Goal: Task Accomplishment & Management: Manage account settings

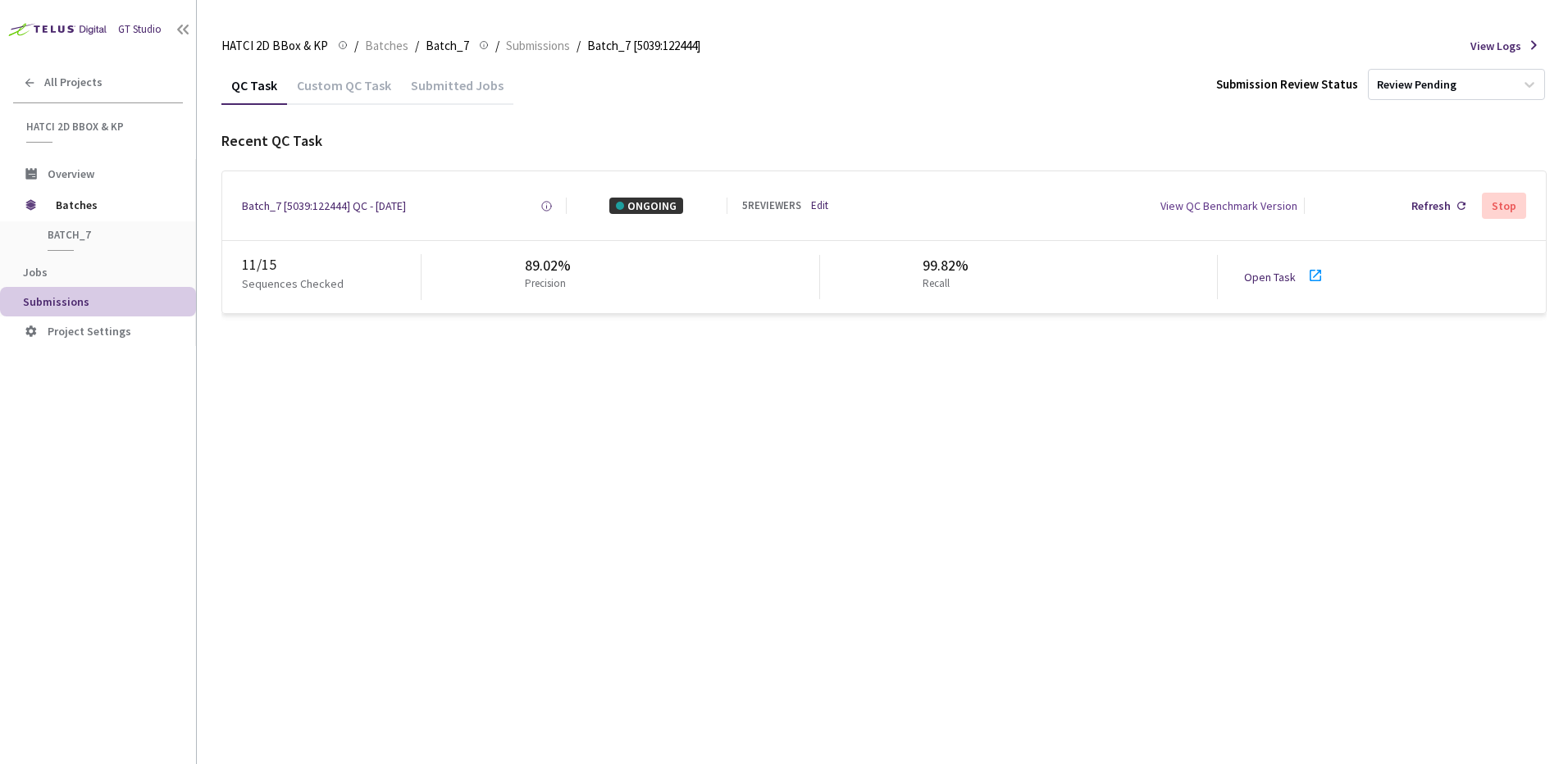
drag, startPoint x: 792, startPoint y: 425, endPoint x: 817, endPoint y: 248, distance: 178.8
click at [792, 425] on div "QC Task Custom QC Task Submitted Jobs Submission Review Status Review Pending R…" at bounding box center [884, 414] width 1326 height 699
click at [892, 512] on div "QC Task Custom QC Task Submitted Jobs Submission Review Status Review Pending R…" at bounding box center [884, 414] width 1326 height 699
click at [914, 88] on div "QC Task Custom QC Task Submitted Jobs Submission Review Status Review Pending" at bounding box center [884, 84] width 1326 height 39
click at [865, 372] on div "QC Task Custom QC Task Submitted Jobs Submission Review Status Review Pending R…" at bounding box center [884, 414] width 1326 height 699
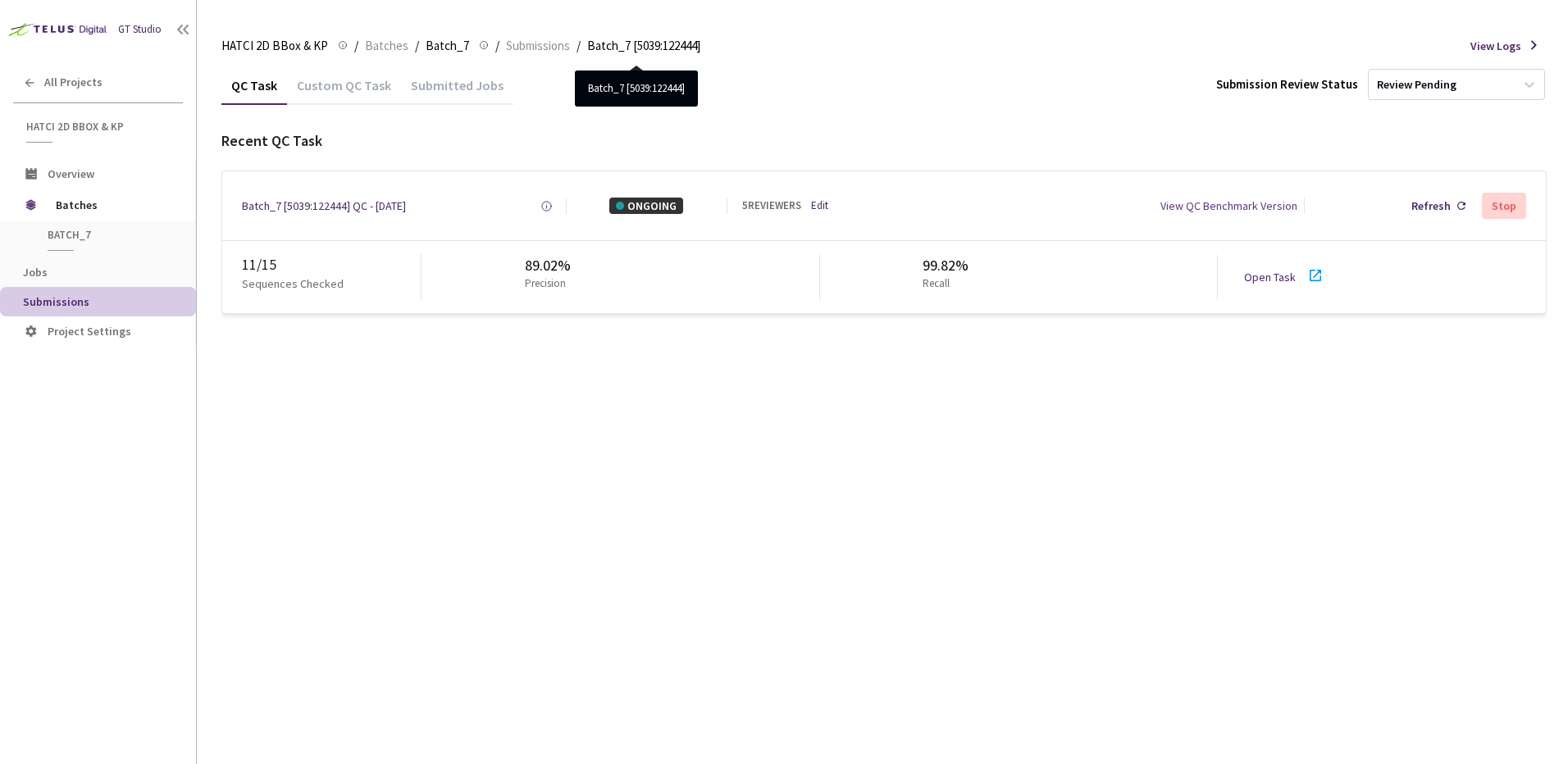
click at [817, 200] on link "Edit" at bounding box center [820, 206] width 17 height 16
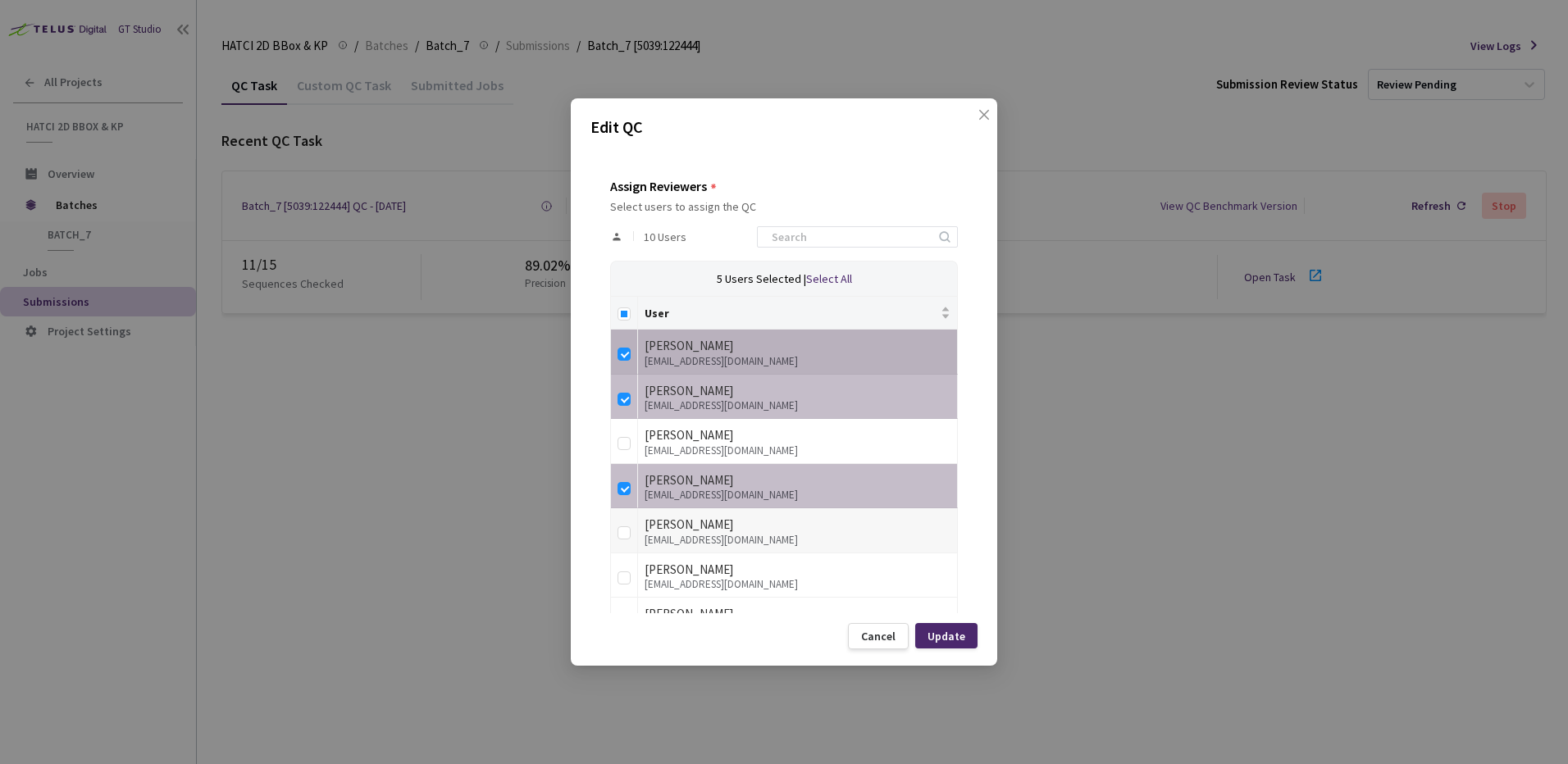
scroll to position [365, 0]
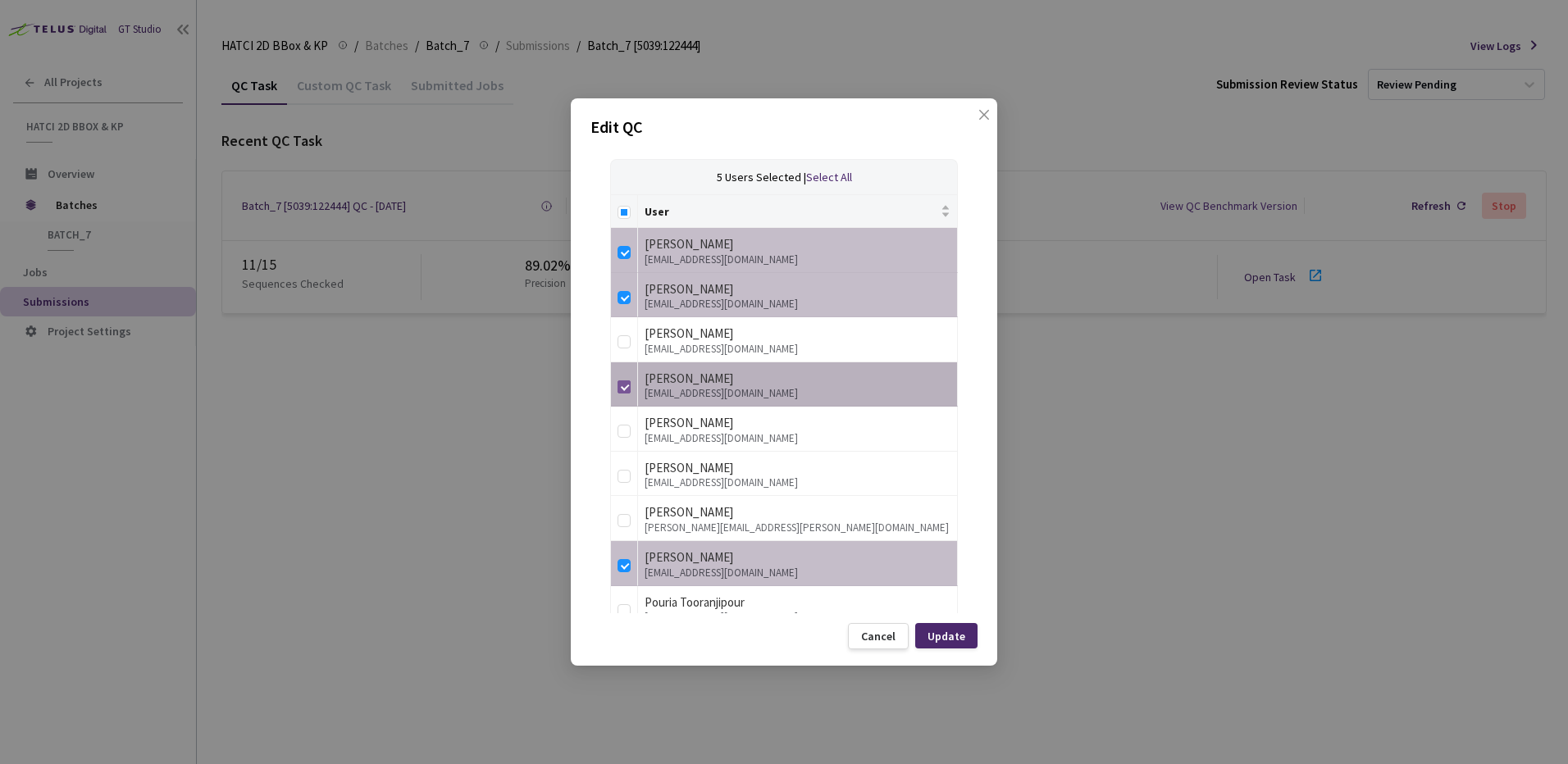
click at [624, 374] on label at bounding box center [624, 384] width 13 height 23
click at [624, 380] on input "checkbox" at bounding box center [624, 387] width 13 height 13
checkbox input "false"
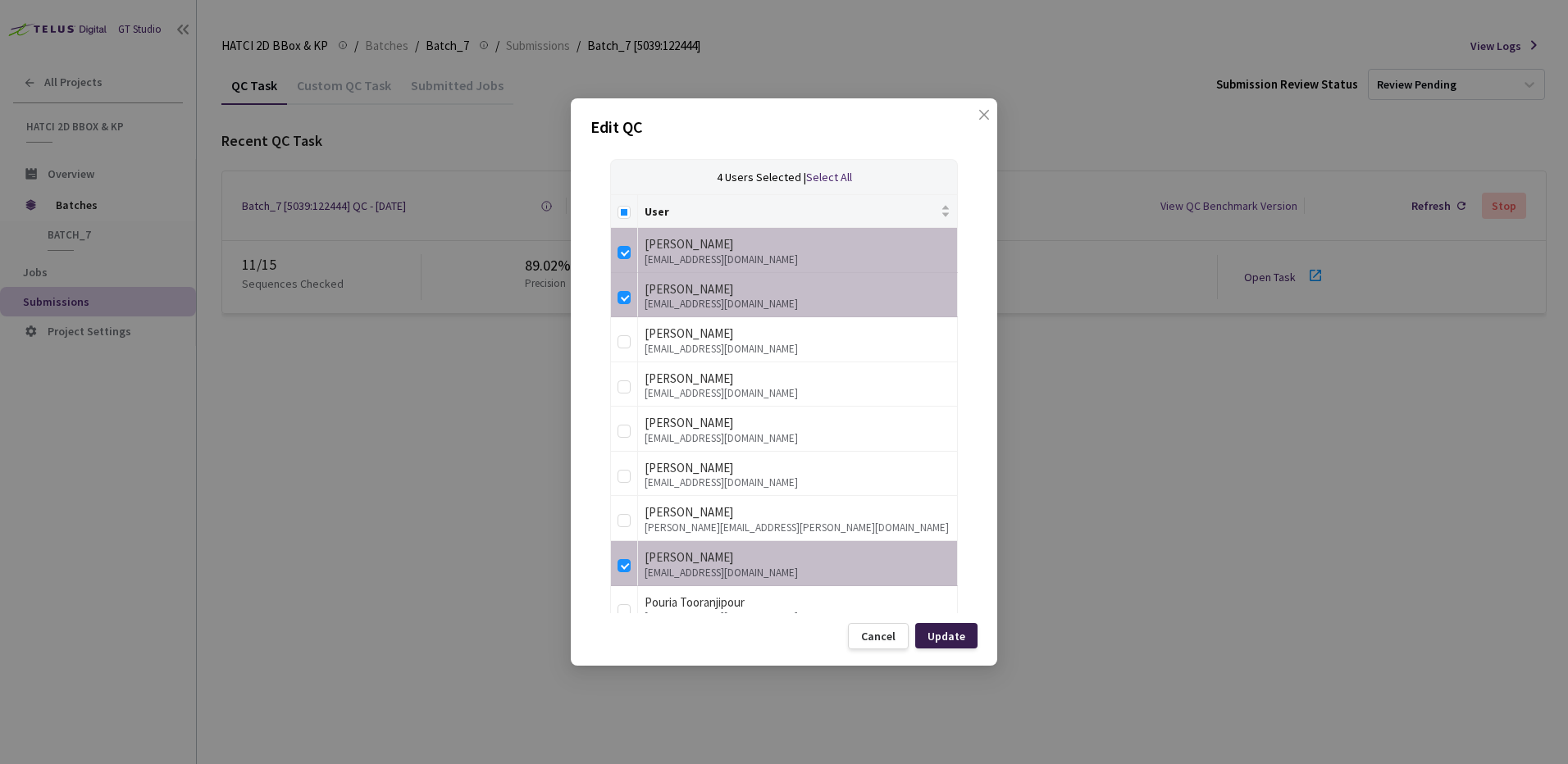
click at [957, 647] on div "Update" at bounding box center [946, 636] width 62 height 26
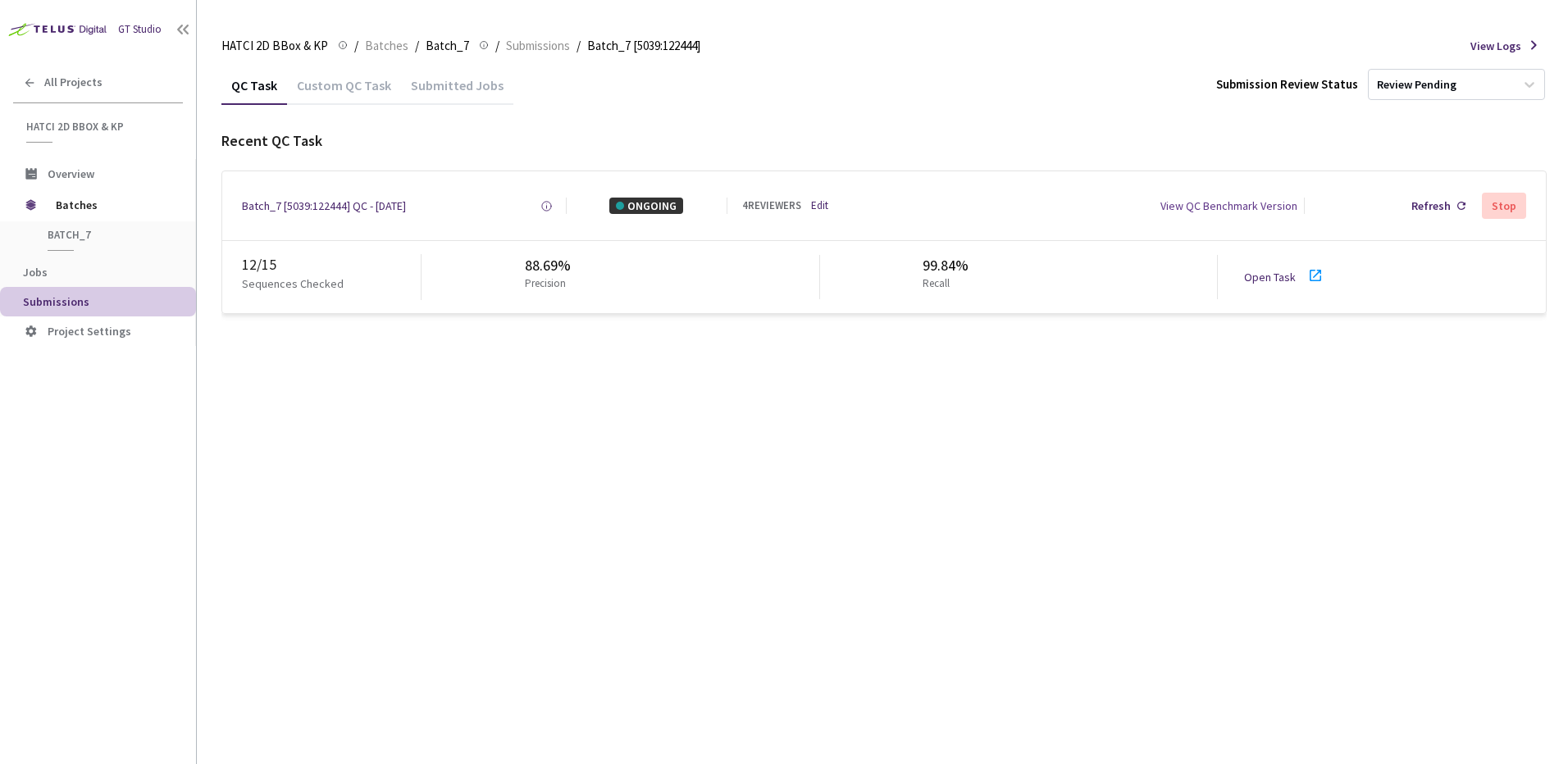
click at [1283, 282] on link "Open Task" at bounding box center [1270, 277] width 51 height 15
click at [875, 594] on div "QC Task Custom QC Task Submitted Jobs Submission Review Status Review Pending R…" at bounding box center [884, 414] width 1326 height 699
click at [825, 211] on link "Edit" at bounding box center [820, 206] width 17 height 16
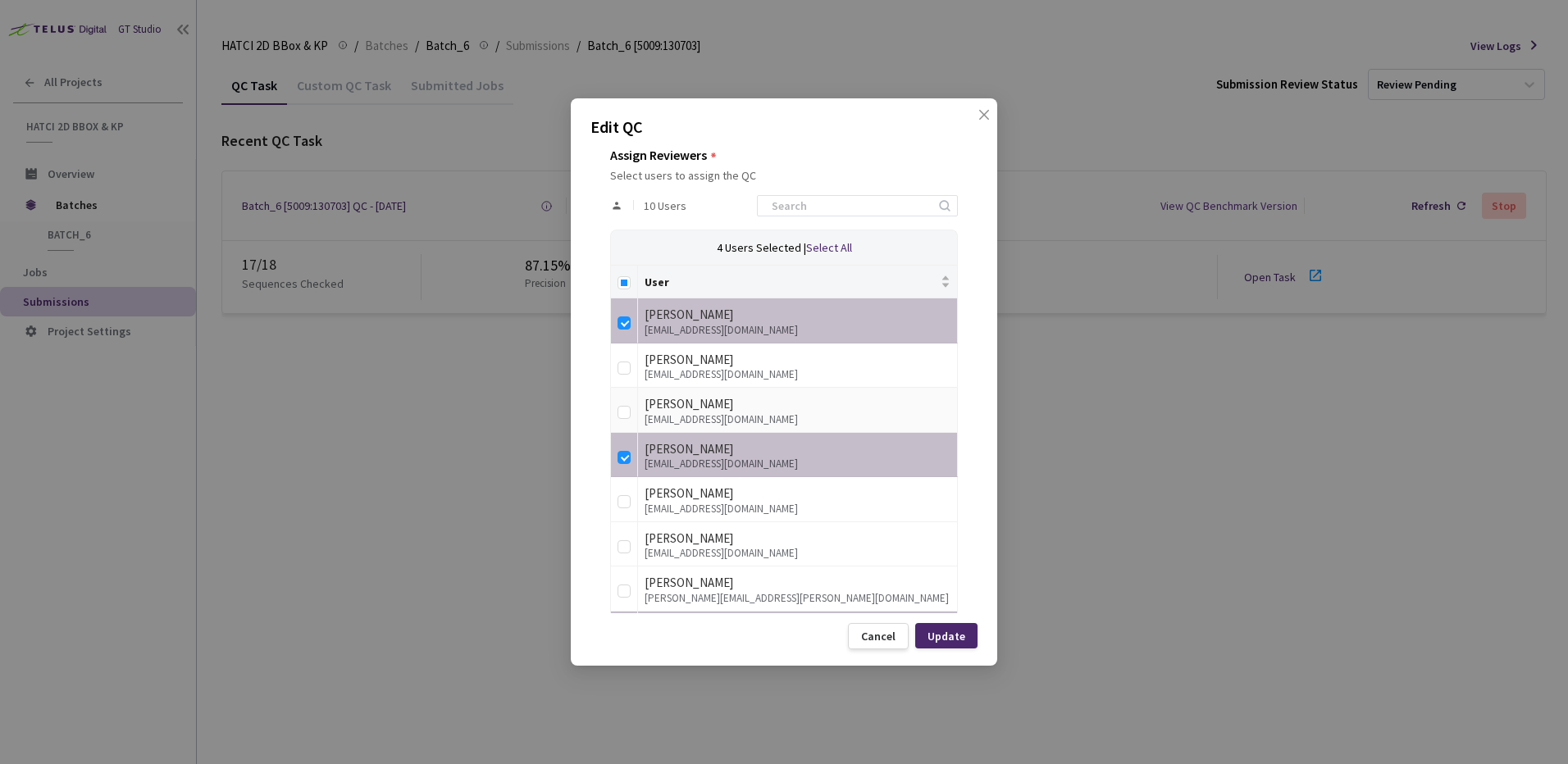
scroll to position [448, 0]
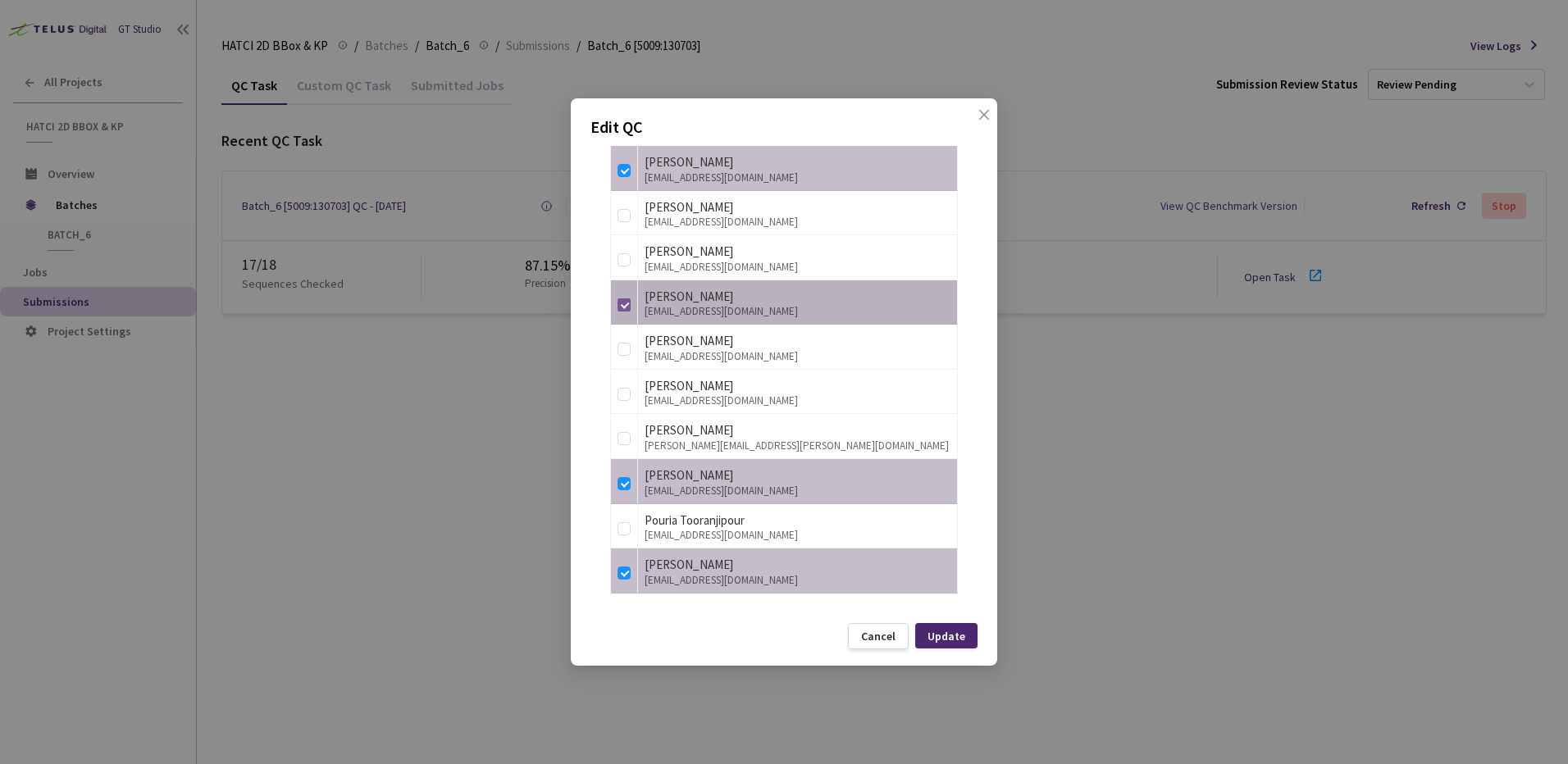
click at [624, 300] on input "checkbox" at bounding box center [624, 305] width 13 height 13
checkbox input "false"
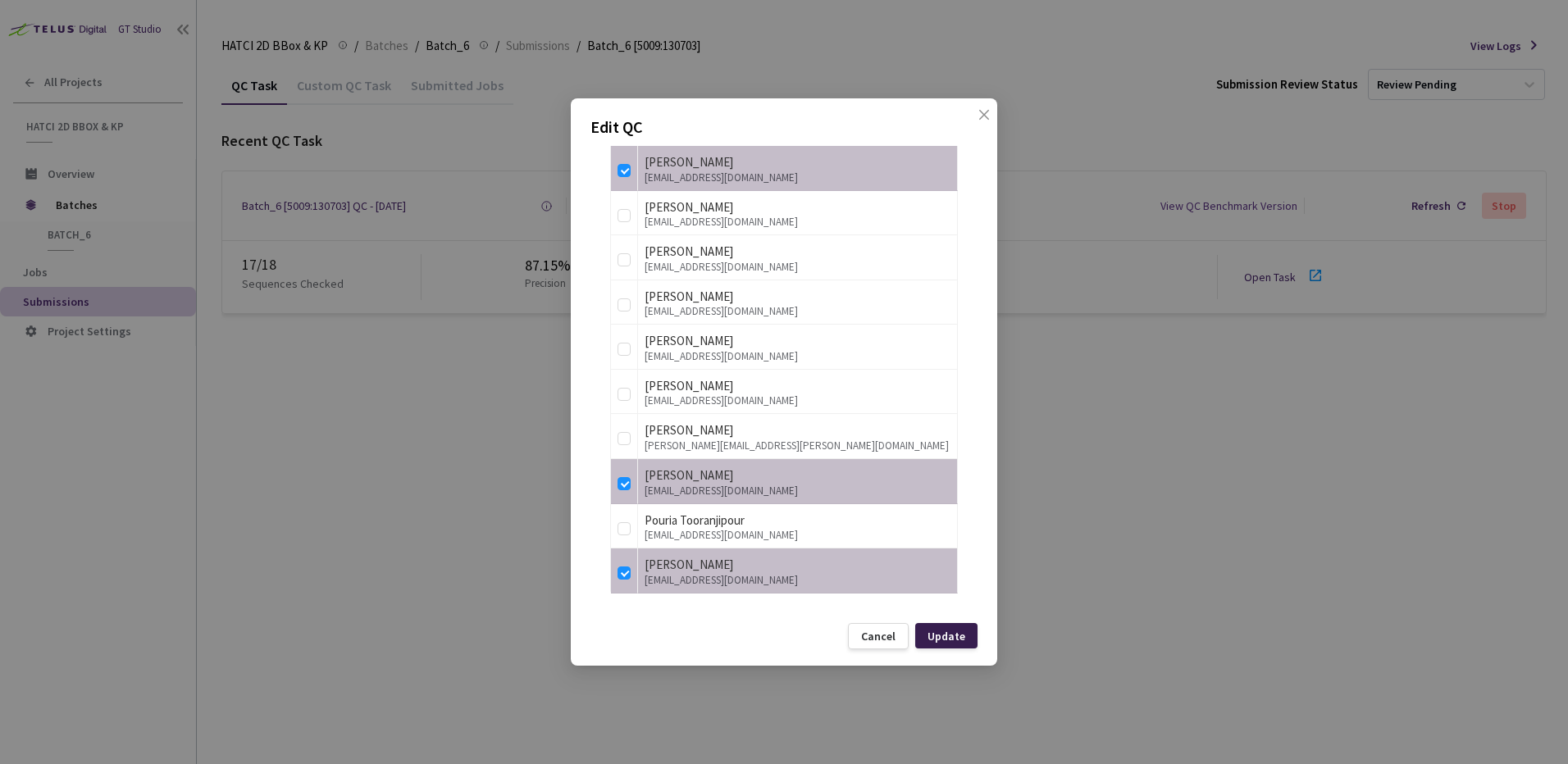
click at [954, 628] on div "Update" at bounding box center [946, 636] width 62 height 26
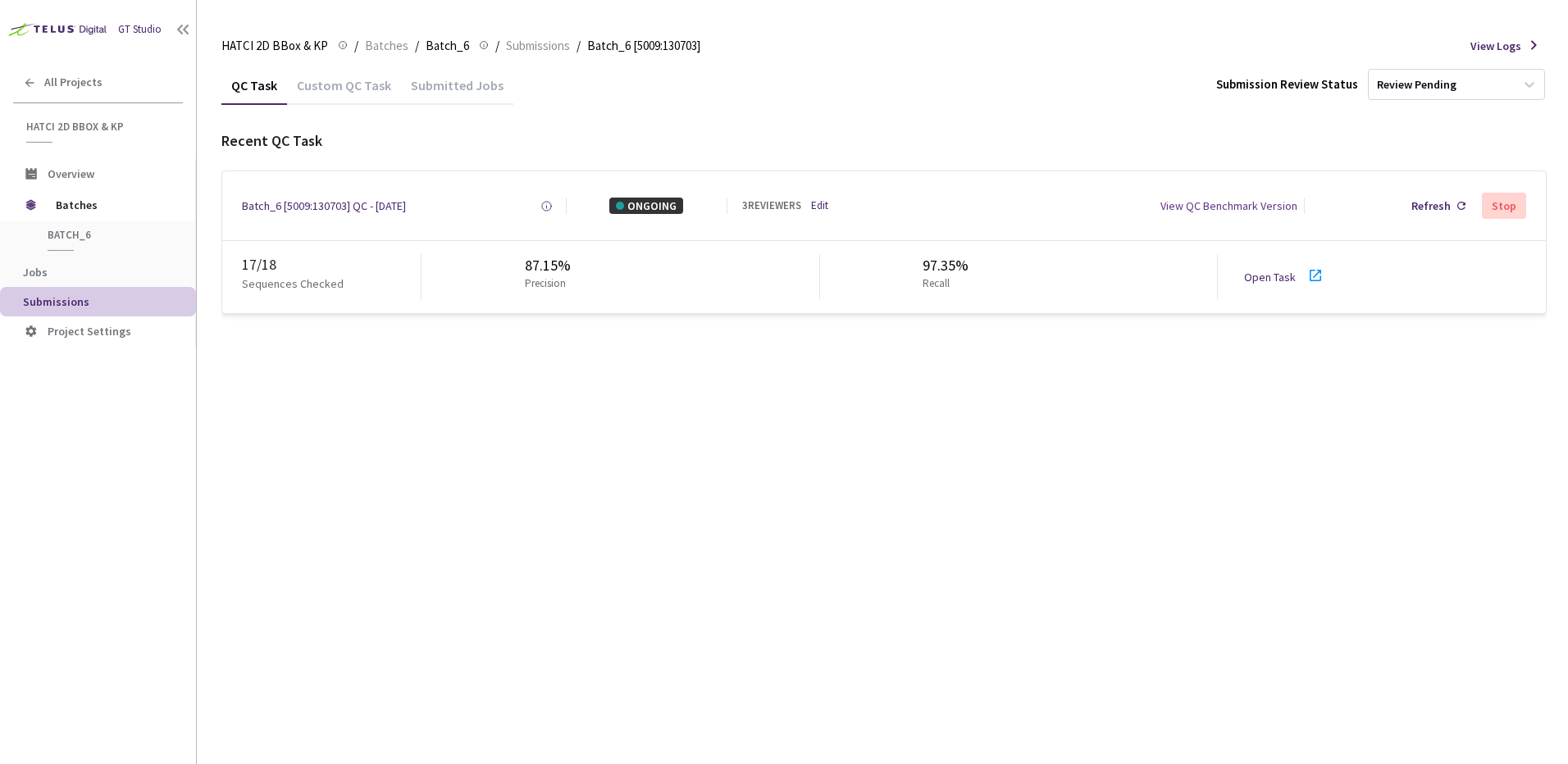
click at [1292, 277] on link "Open Task" at bounding box center [1270, 277] width 51 height 15
click at [822, 208] on link "Edit" at bounding box center [820, 206] width 17 height 16
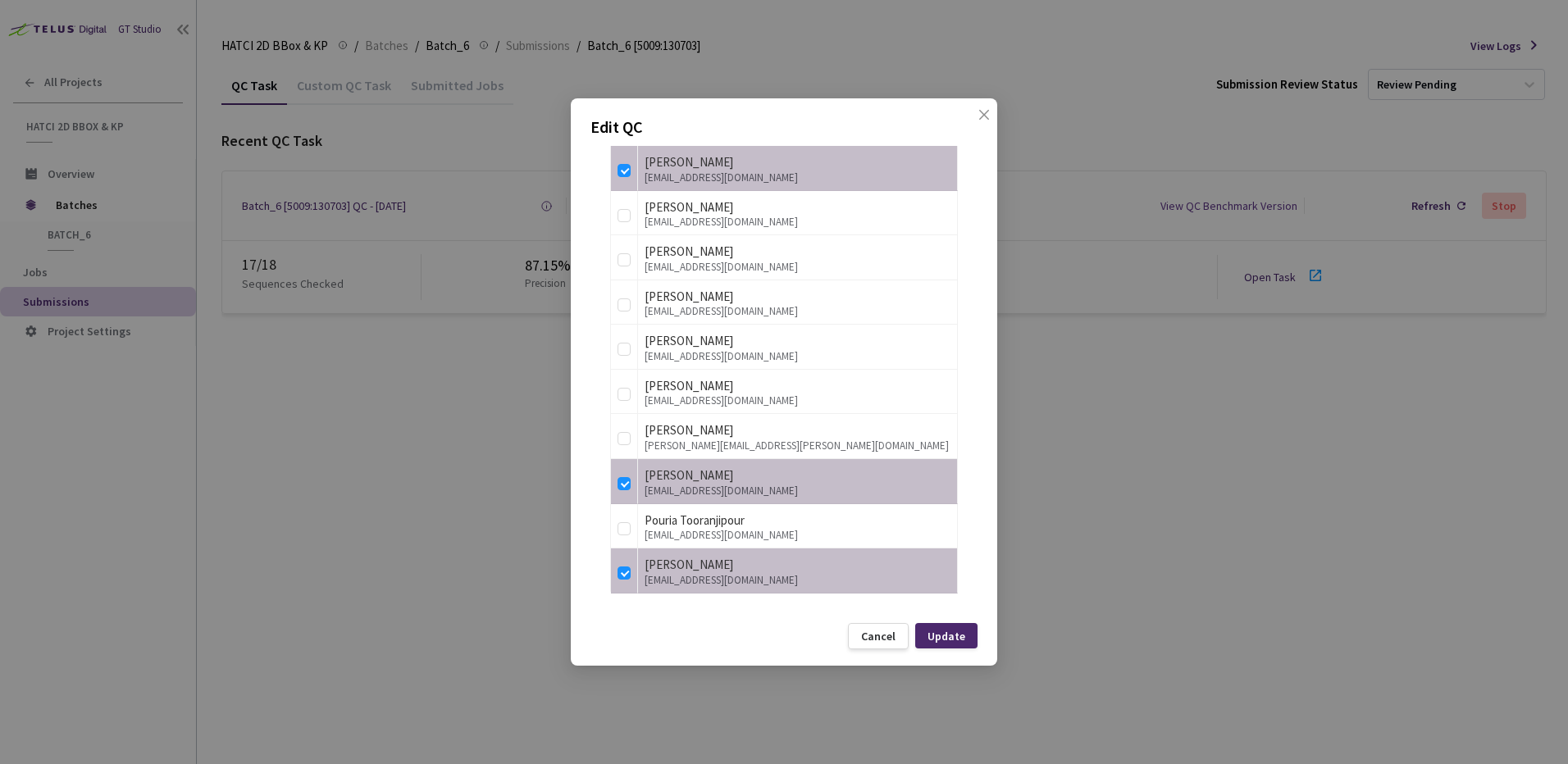
drag, startPoint x: 877, startPoint y: 647, endPoint x: 858, endPoint y: 642, distance: 19.6
click at [877, 647] on div "Cancel" at bounding box center [878, 637] width 60 height 26
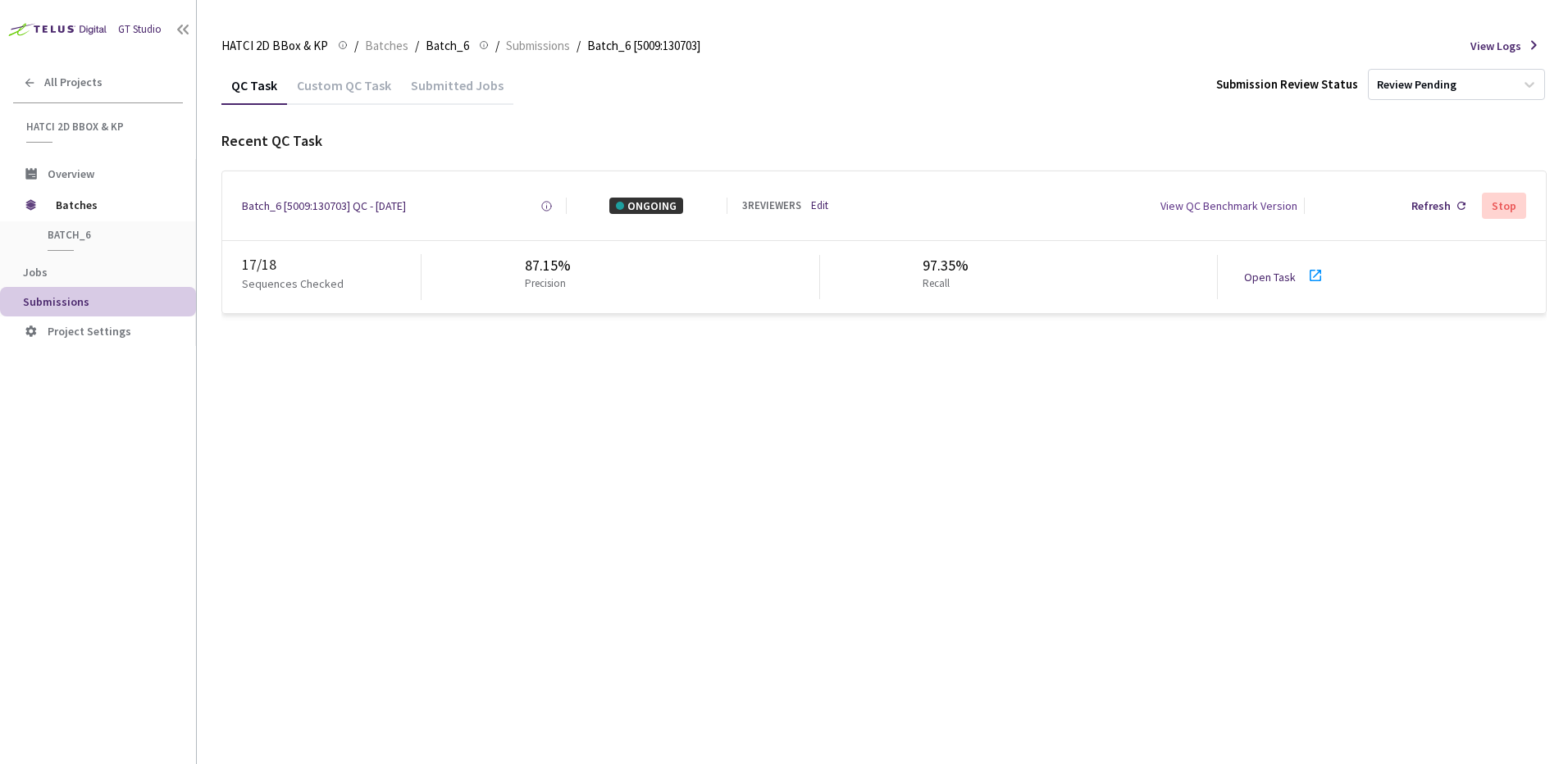
click at [428, 544] on div "QC Task Custom QC Task Submitted Jobs Submission Review Status Review Pending R…" at bounding box center [884, 414] width 1326 height 699
click at [584, 507] on div "QC Task Custom QC Task Submitted Jobs Submission Review Status Review Pending R…" at bounding box center [884, 414] width 1326 height 699
click at [1005, 528] on div "QC Task Custom QC Task Submitted Jobs Submission Review Status Review Pending R…" at bounding box center [884, 414] width 1326 height 699
click at [1292, 267] on div "Open Task" at bounding box center [1290, 277] width 91 height 24
click at [809, 202] on div "3 REVIEWERS Edit" at bounding box center [801, 206] width 118 height 16
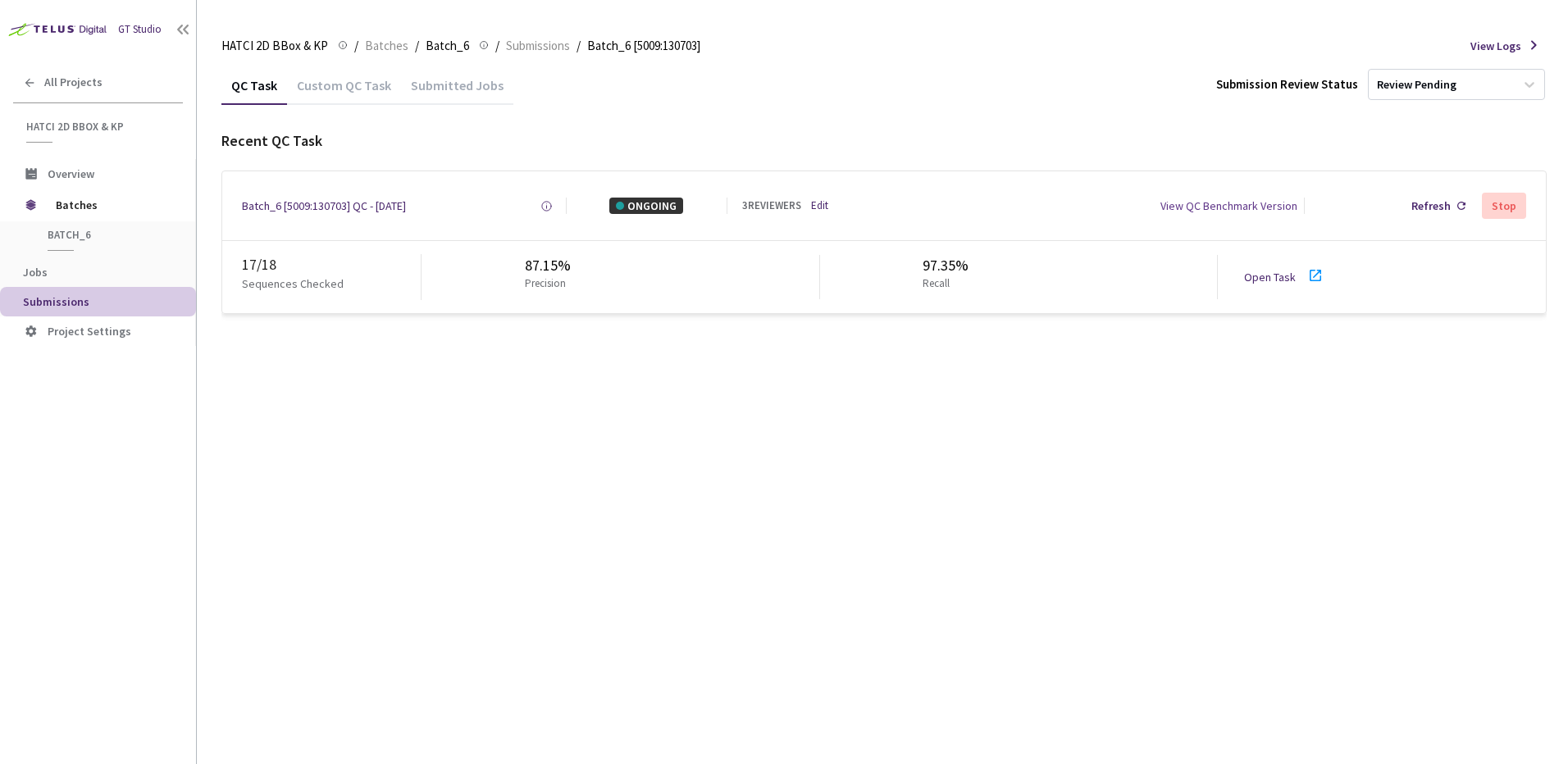
click at [815, 203] on link "Edit" at bounding box center [820, 206] width 17 height 16
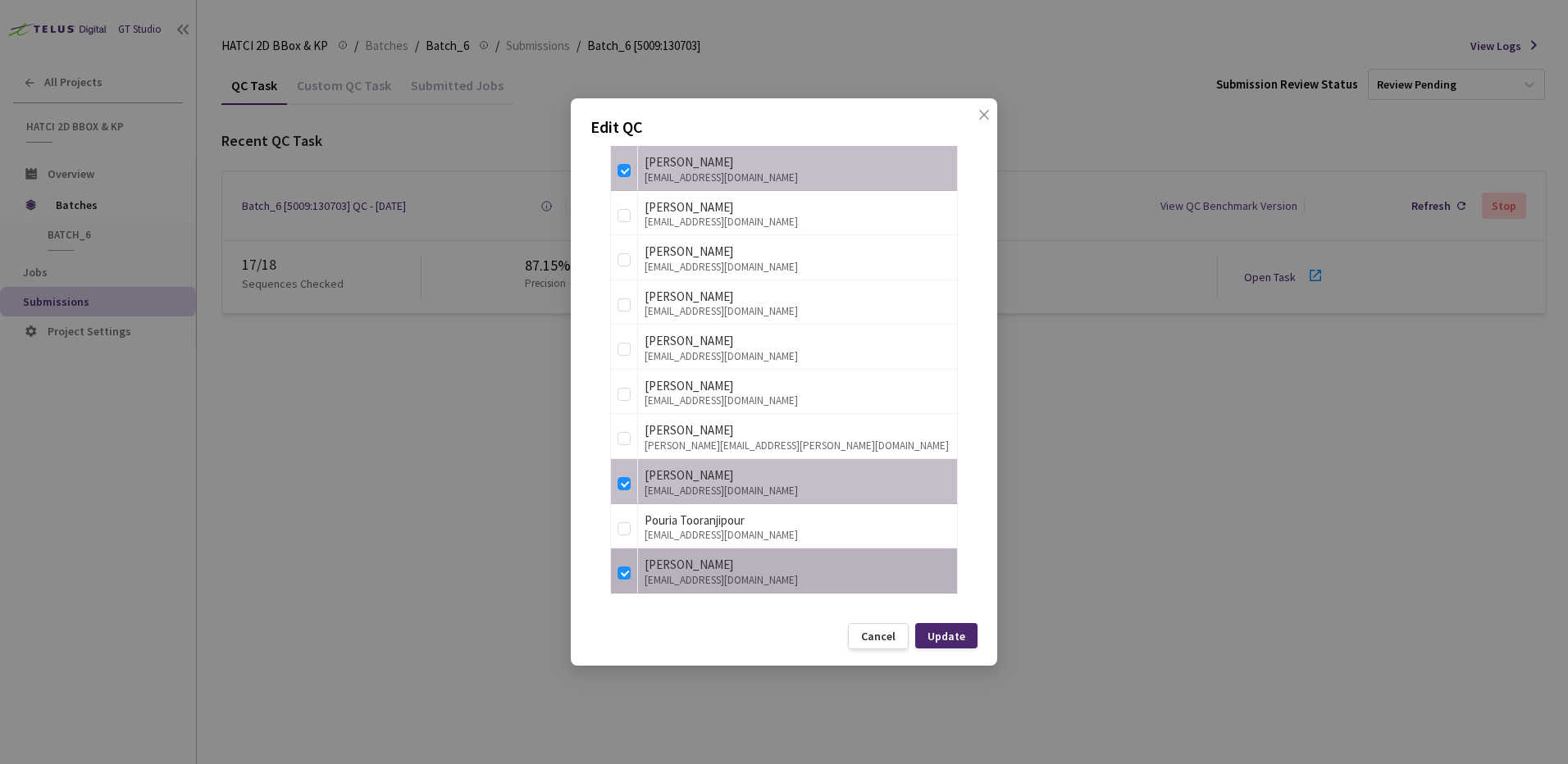
click at [620, 585] on td at bounding box center [624, 571] width 27 height 45
click at [623, 574] on input "checkbox" at bounding box center [624, 573] width 13 height 13
checkbox input "false"
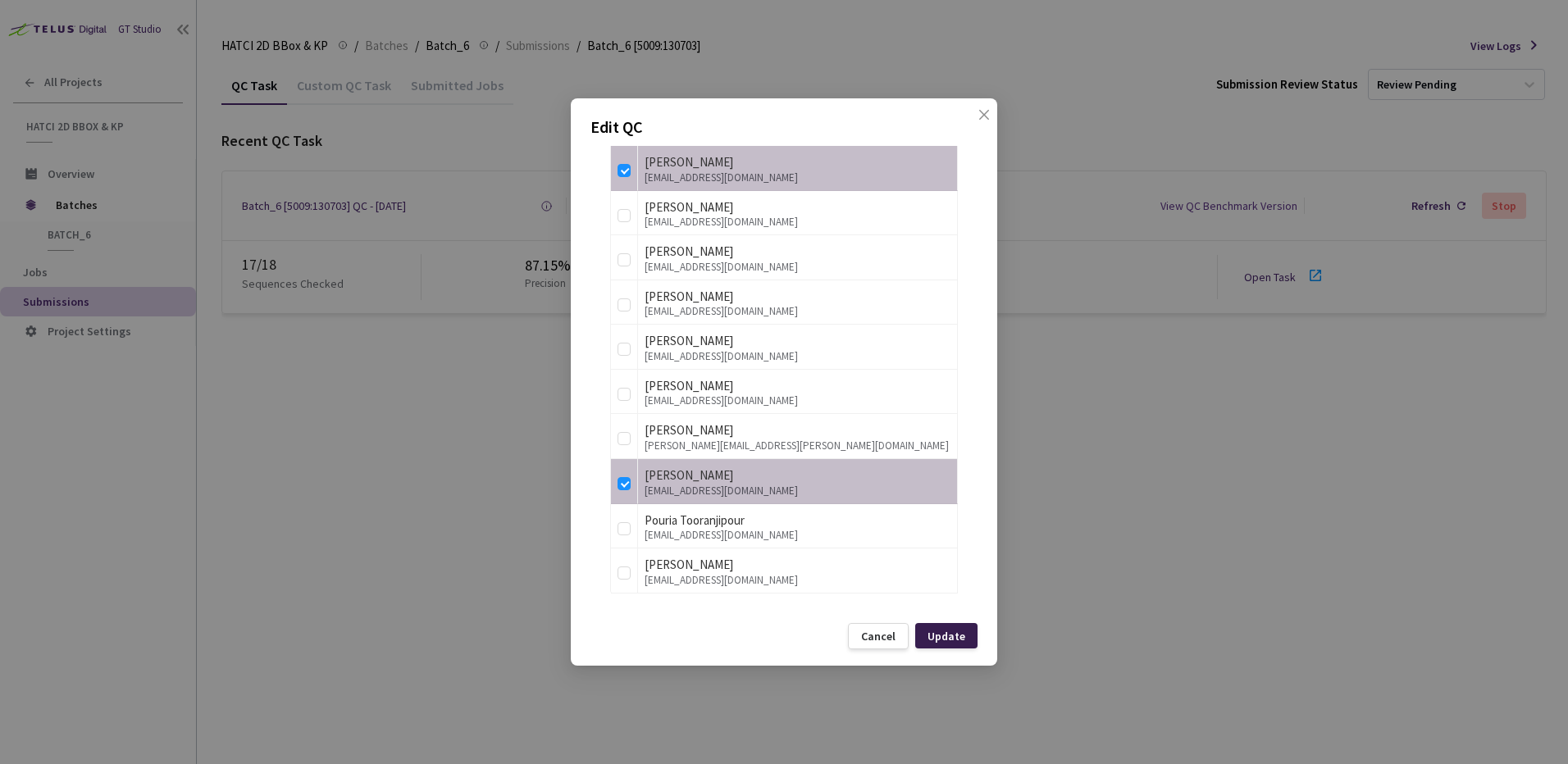
click at [950, 642] on div "Update" at bounding box center [947, 637] width 38 height 13
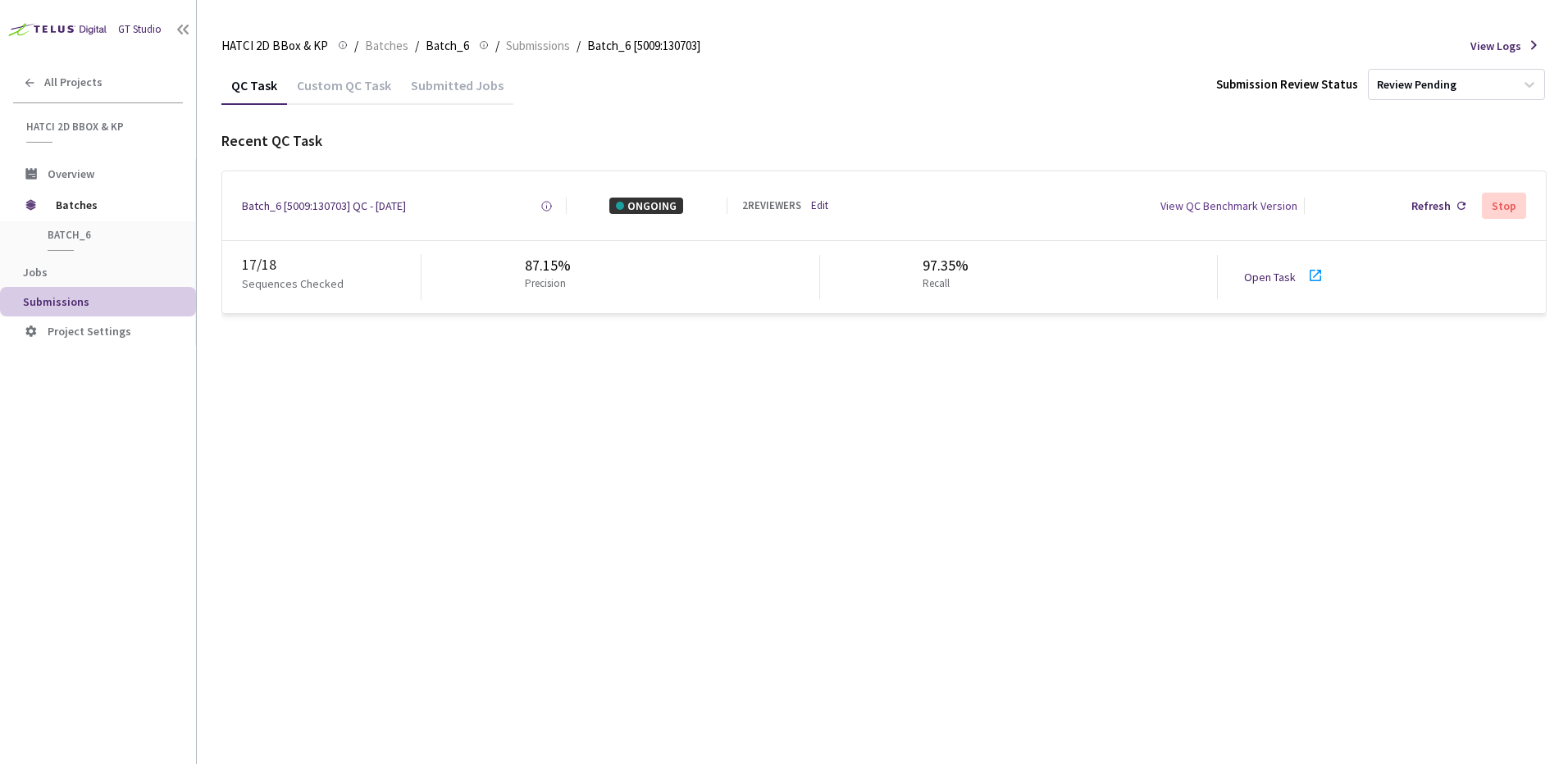
click at [1279, 279] on link "Open Task" at bounding box center [1270, 277] width 51 height 15
drag, startPoint x: 628, startPoint y: 458, endPoint x: 648, endPoint y: 456, distance: 20.1
click at [629, 457] on div "QC Task Custom QC Task Submitted Jobs Submission Review Status Review Pending R…" at bounding box center [884, 414] width 1326 height 699
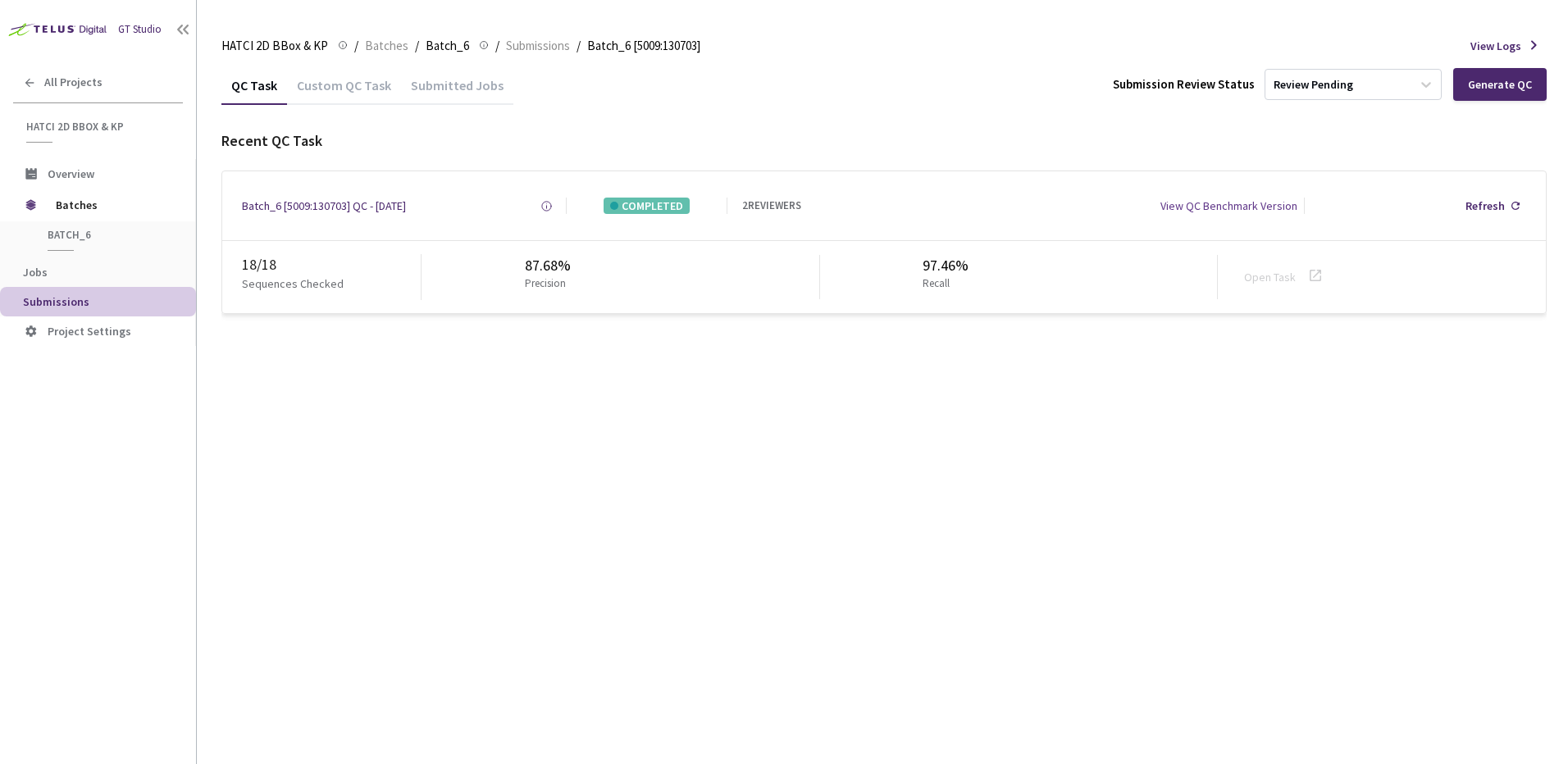
drag, startPoint x: 769, startPoint y: 614, endPoint x: 817, endPoint y: 568, distance: 66.5
click at [774, 612] on div "QC Task Custom QC Task Submitted Jobs Submission Review Status Review Pending G…" at bounding box center [884, 414] width 1326 height 699
